Goal: Contribute content

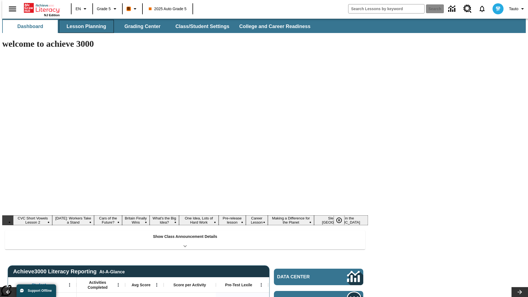
click at [84, 26] on button "Lesson Planning" at bounding box center [86, 26] width 55 height 13
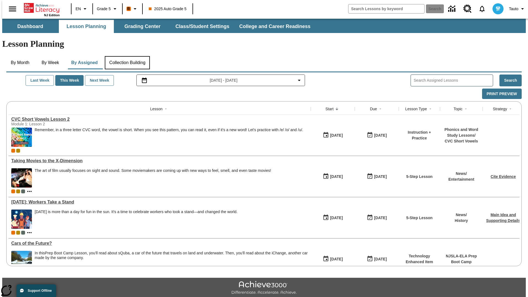
click at [127, 56] on button "Collection Building" at bounding box center [127, 62] width 45 height 13
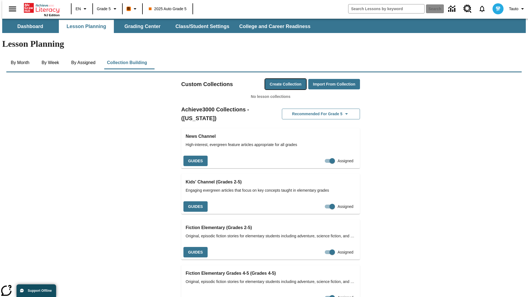
click at [275, 79] on button "Create Collection" at bounding box center [285, 84] width 41 height 11
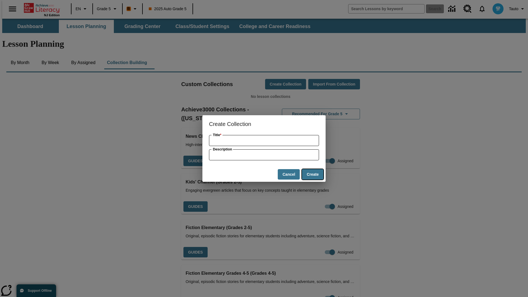
click at [313, 174] on button "Create" at bounding box center [312, 174] width 21 height 11
type input "Generic Soft Pizza"
type input "some collection description"
click at [313, 174] on button "Create" at bounding box center [312, 174] width 21 height 11
